Goal: Communication & Community: Share content

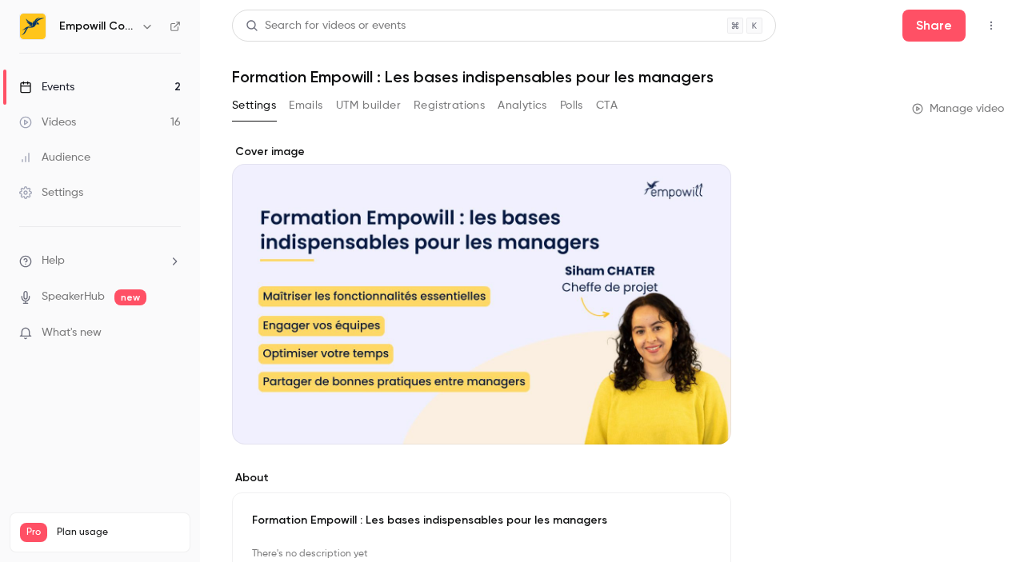
click at [94, 79] on link "Events 2" at bounding box center [100, 87] width 200 height 35
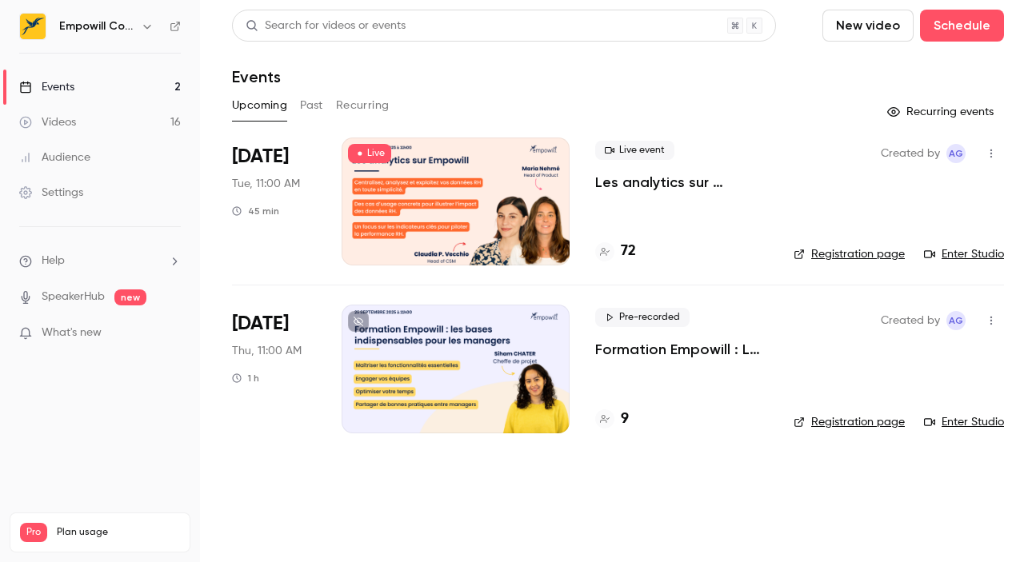
click at [355, 222] on div at bounding box center [456, 202] width 228 height 128
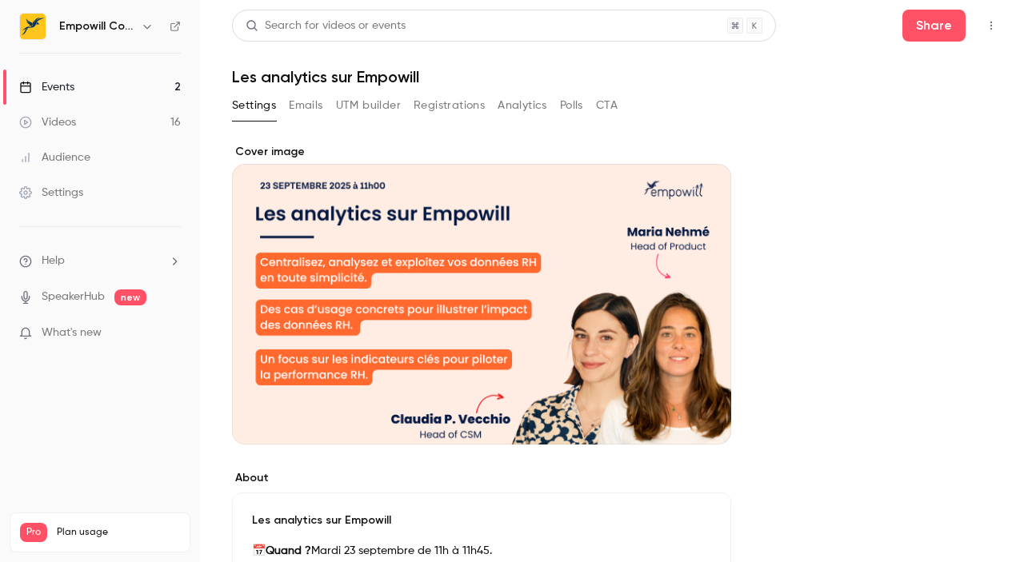
click at [94, 125] on link "Videos 16" at bounding box center [100, 122] width 200 height 35
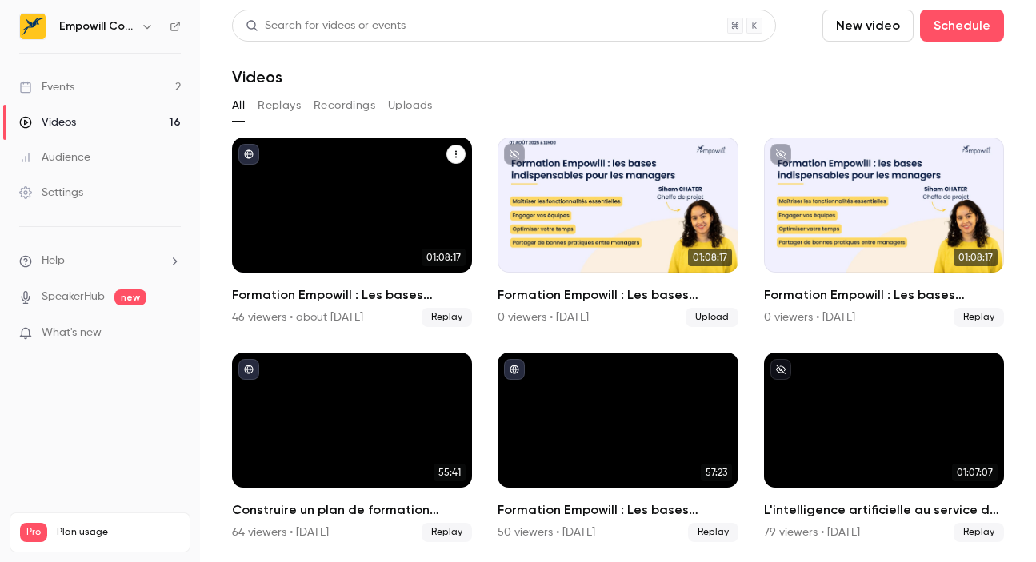
scroll to position [29, 0]
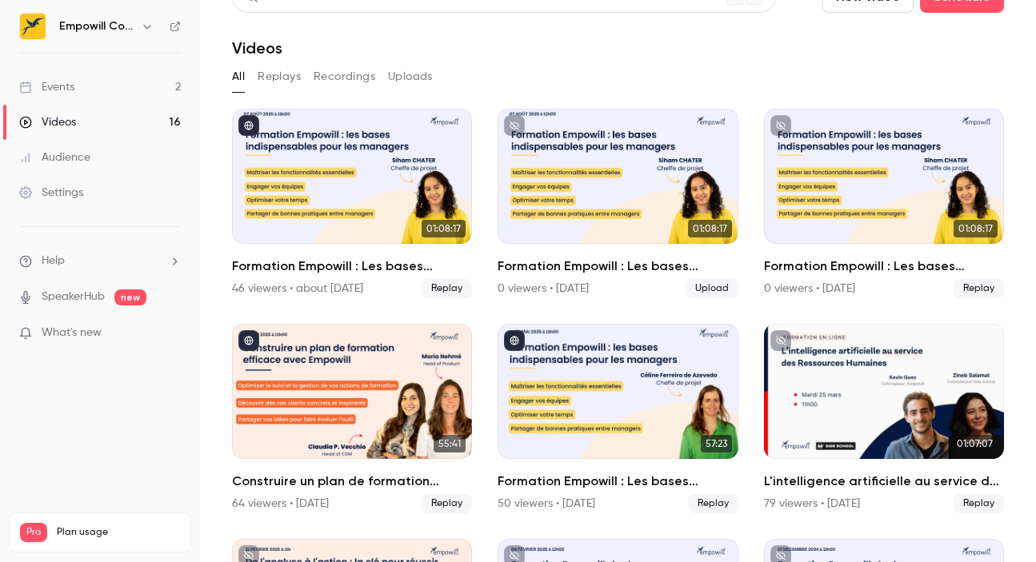
click at [102, 79] on link "Events 2" at bounding box center [100, 87] width 200 height 35
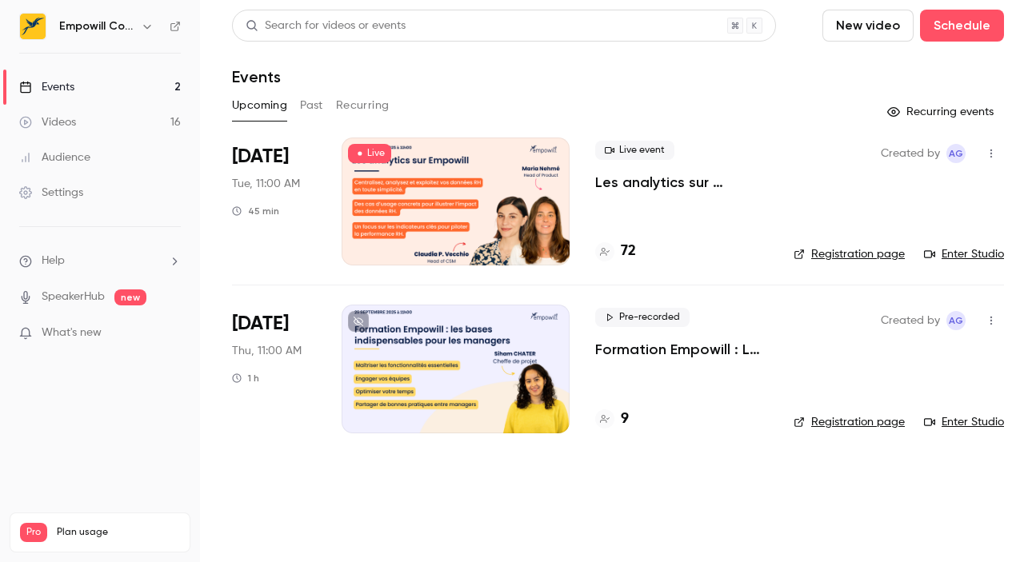
click at [996, 150] on icon "button" at bounding box center [991, 153] width 13 height 11
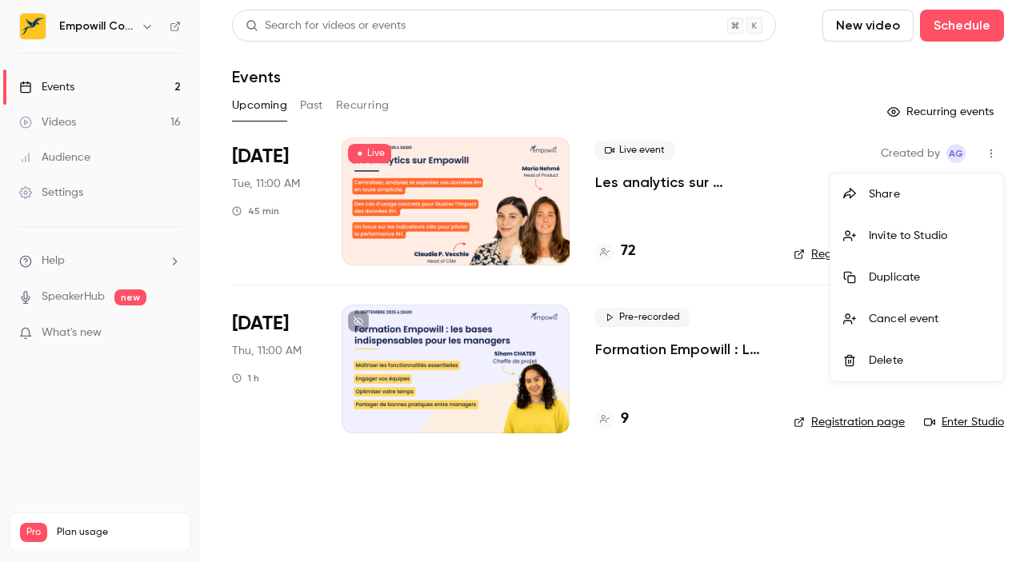
click at [428, 215] on div at bounding box center [518, 281] width 1036 height 562
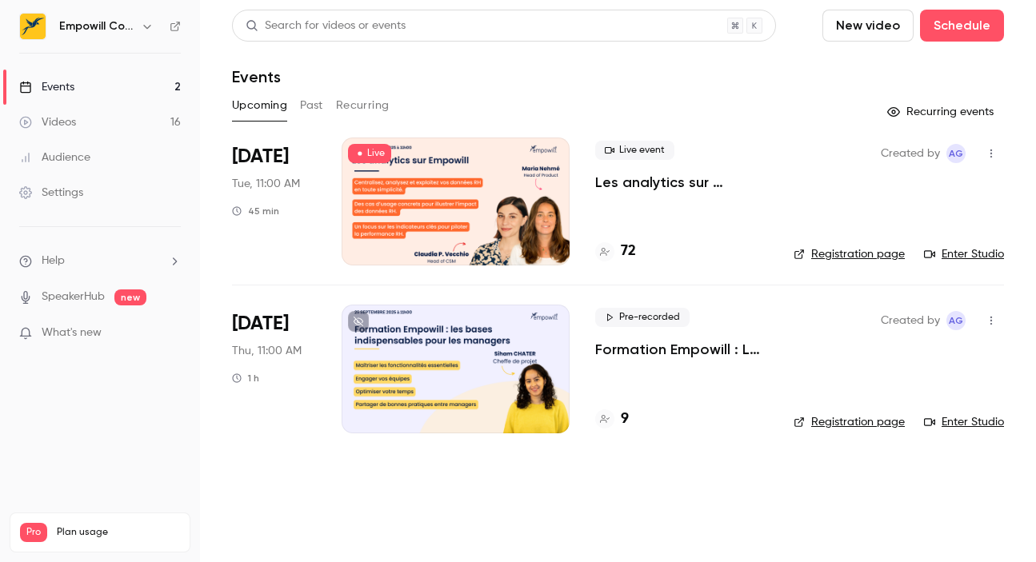
click at [642, 186] on p "Les analytics sur Empowill" at bounding box center [681, 182] width 173 height 19
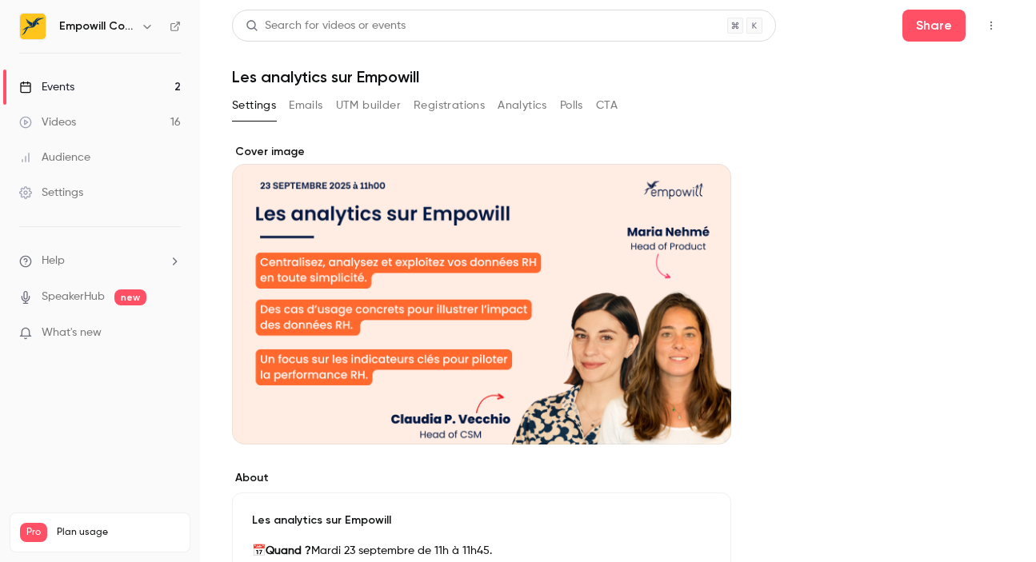
click at [132, 84] on link "Events 2" at bounding box center [100, 87] width 200 height 35
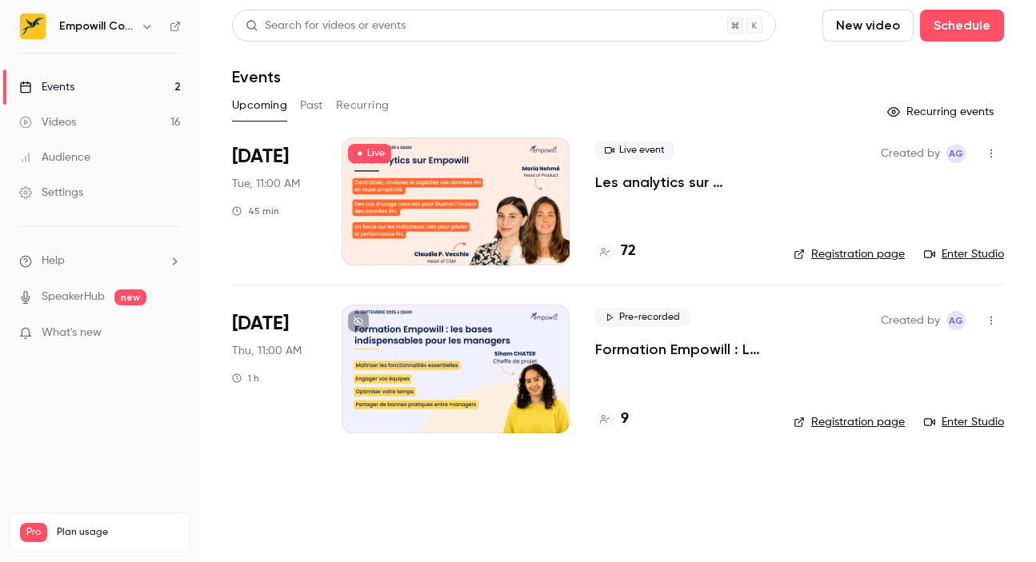
click at [994, 150] on icon "button" at bounding box center [991, 153] width 13 height 11
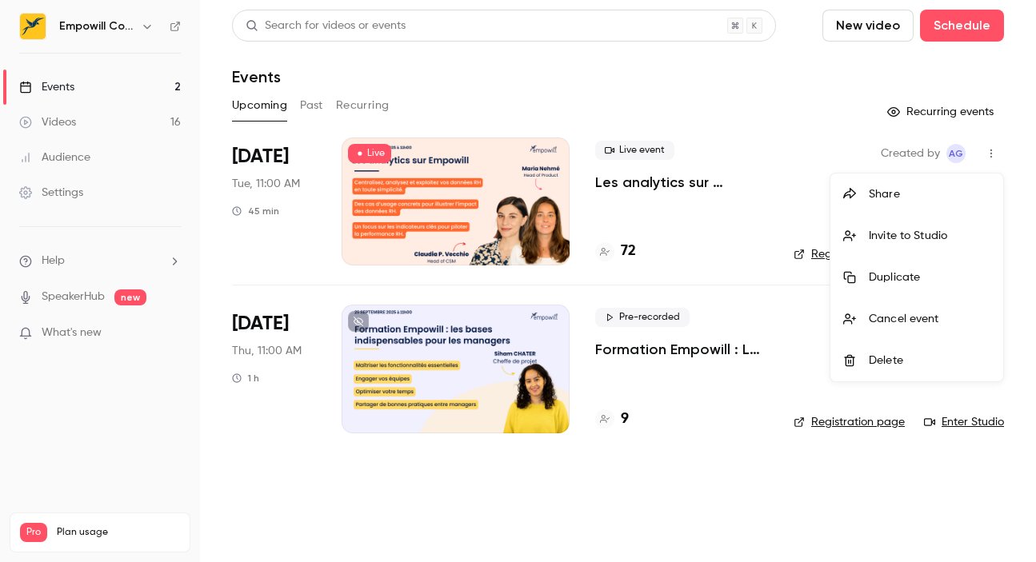
click at [892, 194] on div "Share" at bounding box center [930, 194] width 122 height 16
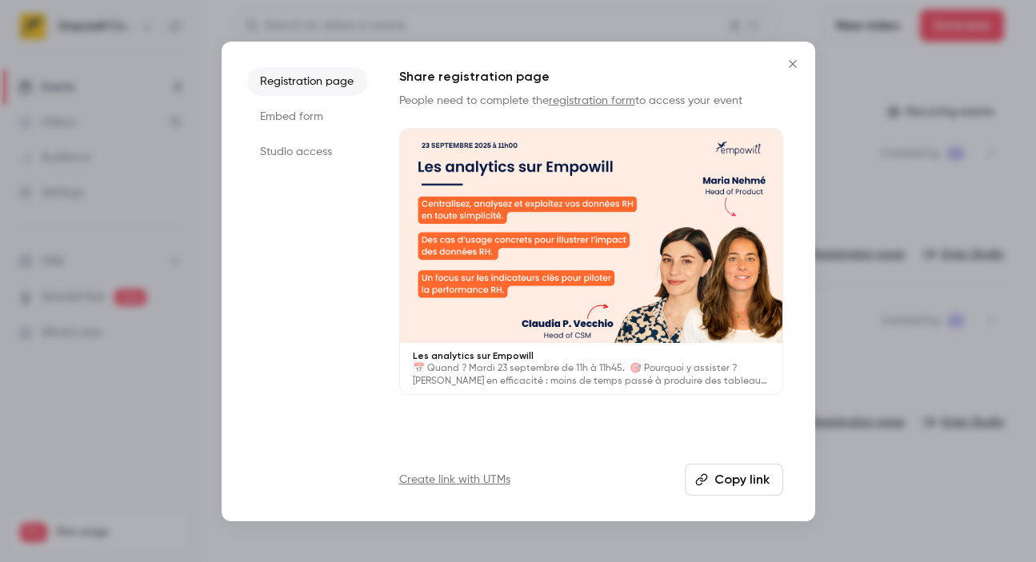
click at [762, 483] on button "Copy link" at bounding box center [734, 480] width 98 height 32
click at [794, 64] on icon "Close" at bounding box center [792, 64] width 19 height 13
